Goal: Transaction & Acquisition: Purchase product/service

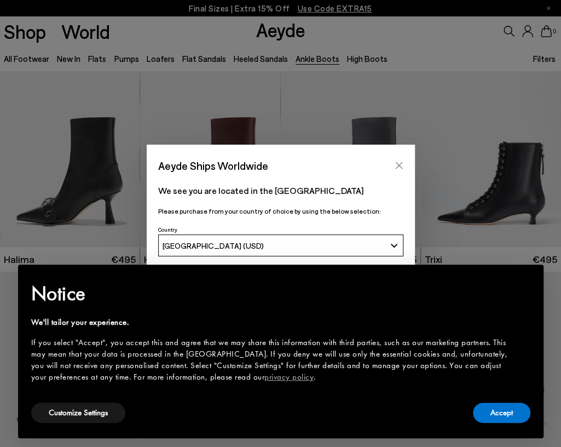
click at [404, 165] on button "Close" at bounding box center [399, 165] width 16 height 16
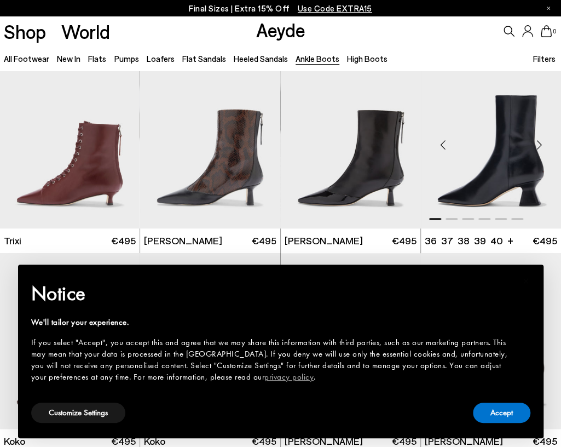
scroll to position [329, 0]
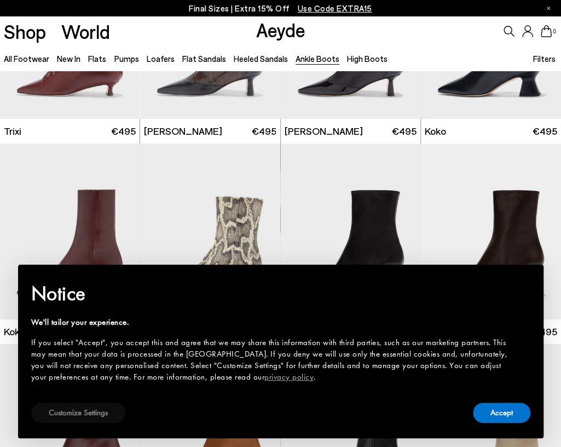
click at [83, 413] on button "Customize Settings" at bounding box center [78, 413] width 94 height 20
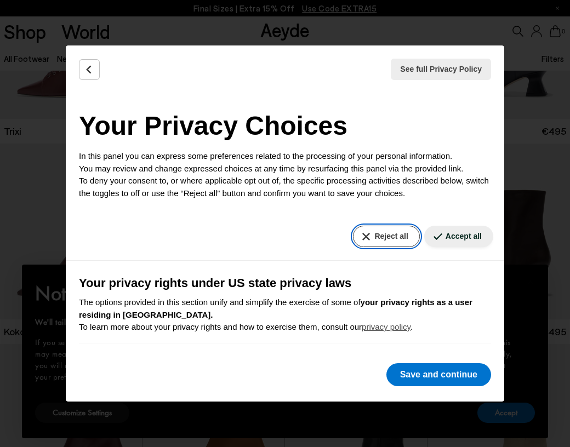
click at [366, 236] on button "Reject all" at bounding box center [386, 236] width 66 height 21
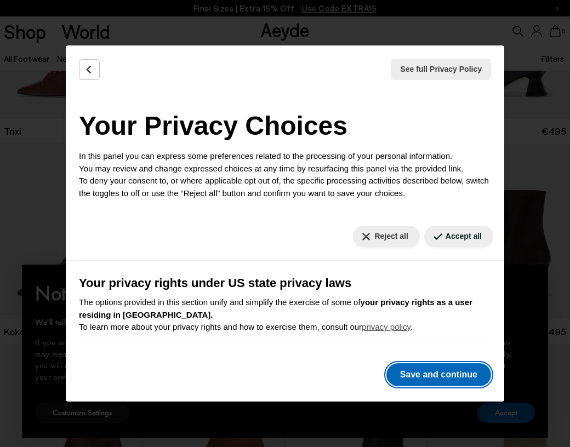
click at [437, 374] on button "Save and continue" at bounding box center [438, 374] width 105 height 23
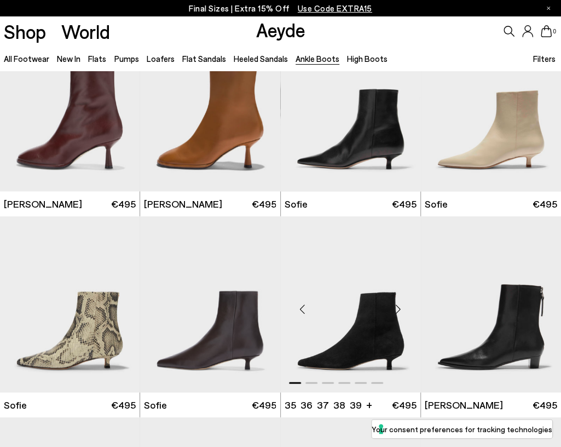
scroll to position [712, 0]
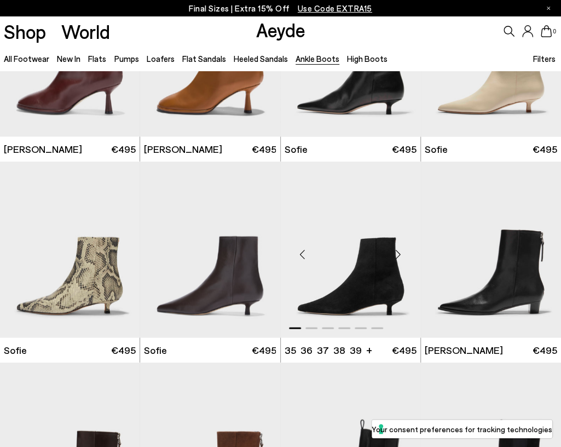
click at [383, 284] on img "1 / 6" at bounding box center [351, 249] width 140 height 176
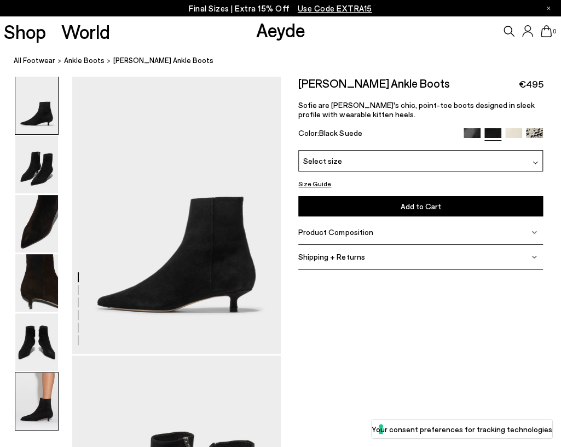
click at [33, 395] on img at bounding box center [36, 401] width 43 height 58
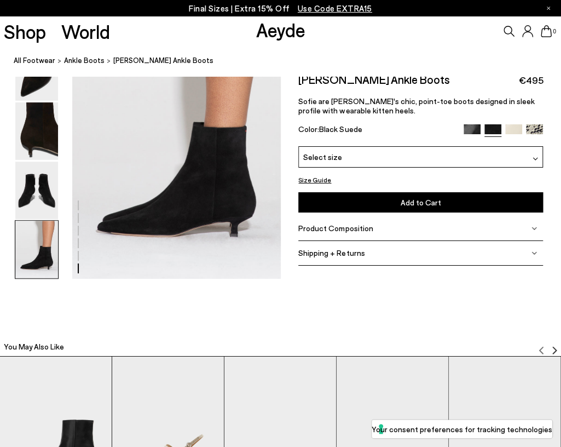
scroll to position [1450, 0]
